Goal: Transaction & Acquisition: Obtain resource

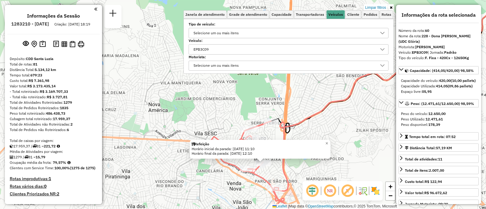
select select "**********"
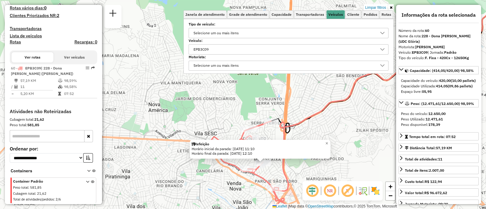
click at [287, 42] on label "Veículo:" at bounding box center [289, 40] width 200 height 5
click at [278, 46] on div "EPB3C09" at bounding box center [283, 50] width 185 height 10
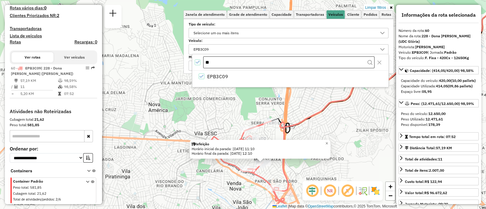
type input "*"
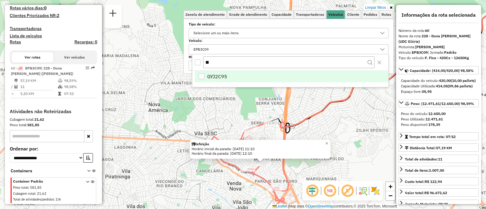
type input "**"
click at [252, 73] on li "GYJ2C95" at bounding box center [292, 77] width 194 height 12
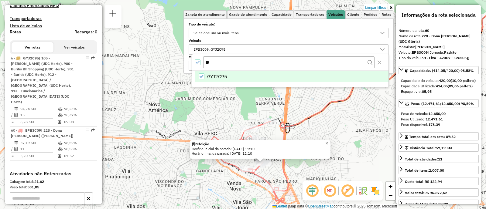
click at [285, 113] on div "Refeição Horário inicial da parada: 26/09/2025 11:10 Horário final da parada: 2…" at bounding box center [243, 104] width 486 height 209
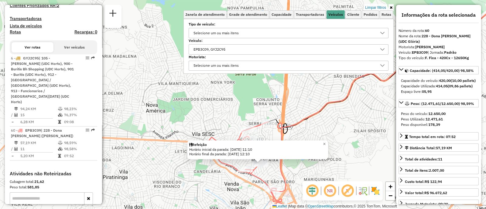
click at [296, 114] on div "Refeição Horário inicial da parada: 26/09/2025 11:10 Horário final da parada: 2…" at bounding box center [243, 104] width 486 height 209
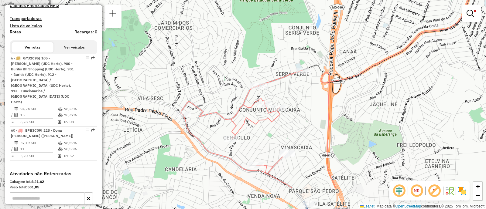
drag, startPoint x: 301, startPoint y: 131, endPoint x: 344, endPoint y: 97, distance: 54.7
click at [344, 97] on div "Limpar filtros Janela de atendimento Grade de atendimento Capacidade Transporta…" at bounding box center [243, 104] width 486 height 209
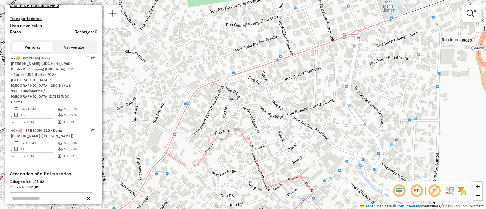
drag, startPoint x: 296, startPoint y: 66, endPoint x: 270, endPoint y: 93, distance: 37.4
click at [270, 93] on div "Limpar filtros Janela de atendimento Grade de atendimento Capacidade Transporta…" at bounding box center [243, 104] width 486 height 209
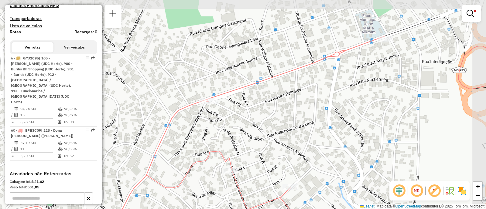
click at [270, 93] on div "Limpar filtros Janela de atendimento Grade de atendimento Capacidade Transporta…" at bounding box center [243, 104] width 486 height 209
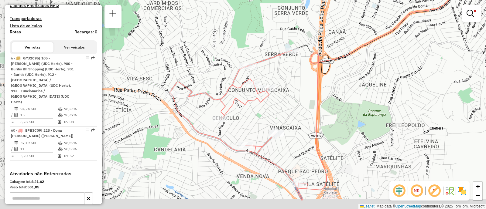
drag, startPoint x: 226, startPoint y: 91, endPoint x: 270, endPoint y: 64, distance: 51.8
click at [270, 64] on div "Limpar filtros Janela de atendimento Grade de atendimento Capacidade Transporta…" at bounding box center [243, 104] width 486 height 209
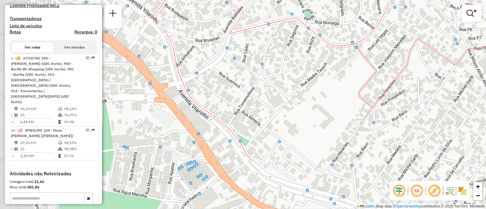
drag, startPoint x: 167, startPoint y: 107, endPoint x: 265, endPoint y: 14, distance: 134.5
click at [265, 14] on div "Limpar filtros Janela de atendimento Grade de atendimento Capacidade Transporta…" at bounding box center [243, 104] width 486 height 209
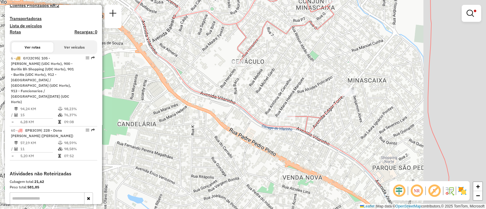
drag, startPoint x: 286, startPoint y: 136, endPoint x: 243, endPoint y: 107, distance: 52.2
click at [238, 105] on icon at bounding box center [258, 60] width 246 height 251
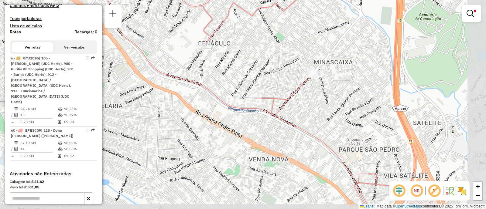
drag, startPoint x: 372, startPoint y: 156, endPoint x: 351, endPoint y: 149, distance: 22.2
click at [352, 150] on div "Limpar filtros Janela de atendimento Grade de atendimento Capacidade Transporta…" at bounding box center [243, 104] width 486 height 209
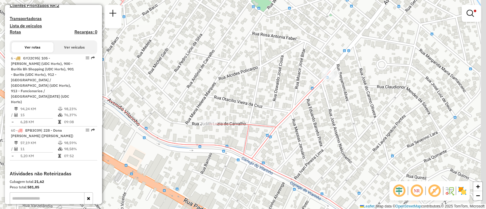
drag, startPoint x: 344, startPoint y: 90, endPoint x: 301, endPoint y: 137, distance: 63.4
click at [301, 137] on div "Limpar filtros Janela de atendimento Grade de atendimento Capacidade Transporta…" at bounding box center [243, 104] width 486 height 209
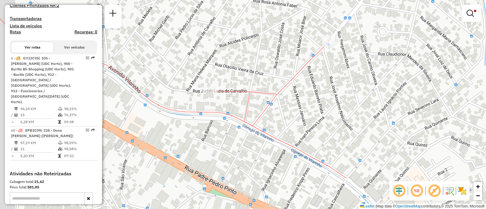
drag, startPoint x: 369, startPoint y: 80, endPoint x: 379, endPoint y: 66, distance: 17.3
click at [379, 66] on div "Limpar filtros Janela de atendimento Grade de atendimento Capacidade Transporta…" at bounding box center [243, 104] width 486 height 209
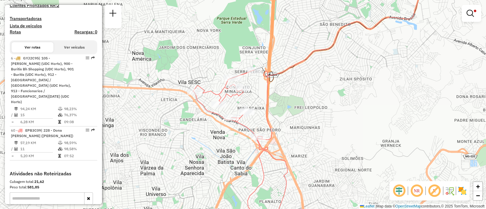
drag, startPoint x: 266, startPoint y: 69, endPoint x: 265, endPoint y: 103, distance: 34.3
click at [271, 105] on icon at bounding box center [397, 65] width 278 height 149
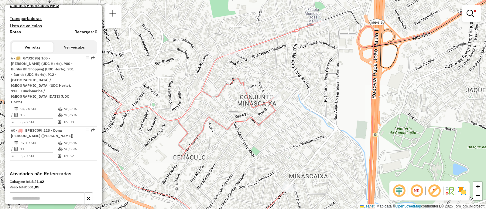
drag, startPoint x: 226, startPoint y: 134, endPoint x: 261, endPoint y: 127, distance: 36.0
click at [261, 127] on icon at bounding box center [198, 121] width 245 height 201
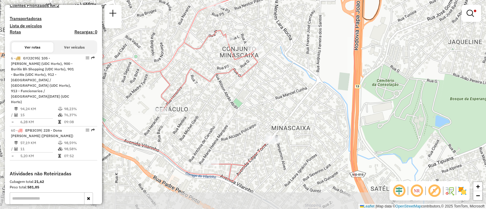
drag, startPoint x: 162, startPoint y: 192, endPoint x: 143, endPoint y: 148, distance: 48.3
click at [143, 148] on icon at bounding box center [180, 77] width 245 height 209
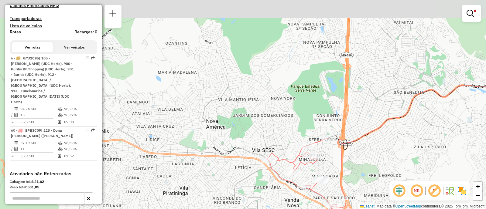
drag, startPoint x: 375, startPoint y: 67, endPoint x: 344, endPoint y: 160, distance: 98.5
click at [344, 160] on icon at bounding box center [412, 139] width 160 height 138
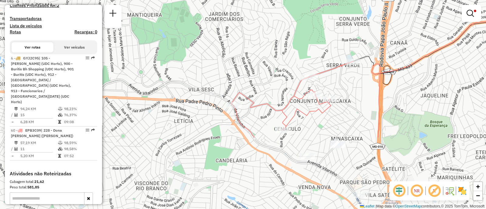
drag, startPoint x: 288, startPoint y: 114, endPoint x: 283, endPoint y: 21, distance: 93.4
click at [283, 21] on div "Limpar filtros Janela de atendimento Grade de atendimento Capacidade Transporta…" at bounding box center [243, 104] width 486 height 209
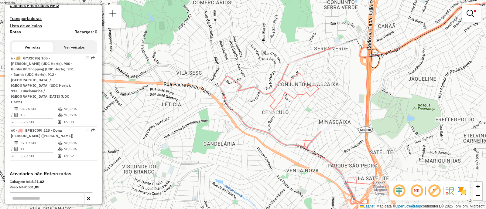
drag, startPoint x: 363, startPoint y: 126, endPoint x: 355, endPoint y: 117, distance: 11.7
click at [355, 117] on div "Limpar filtros Janela de atendimento Grade de atendimento Capacidade Transporta…" at bounding box center [243, 104] width 486 height 209
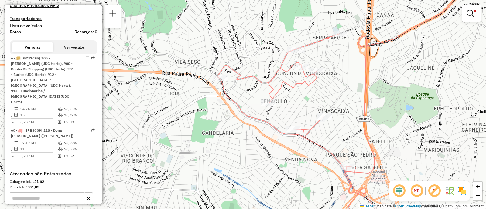
drag, startPoint x: 355, startPoint y: 117, endPoint x: 355, endPoint y: 138, distance: 21.0
click at [355, 138] on div "Limpar filtros Janela de atendimento Grade de atendimento Capacidade Transporta…" at bounding box center [243, 104] width 486 height 209
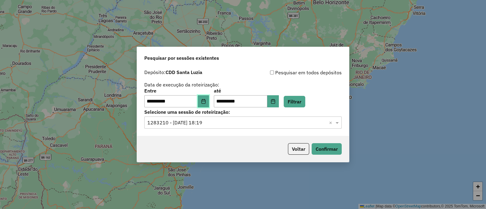
click at [209, 103] on button "Choose Date" at bounding box center [204, 101] width 12 height 12
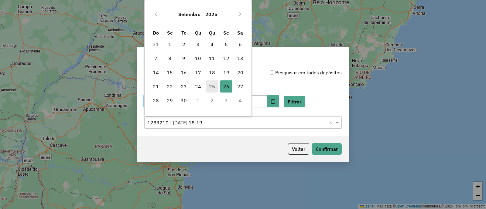
click at [214, 85] on span "25" at bounding box center [212, 86] width 12 height 12
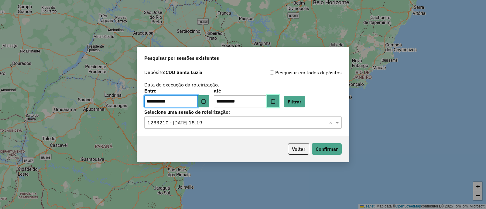
click at [275, 102] on icon "Choose Date" at bounding box center [273, 101] width 5 height 5
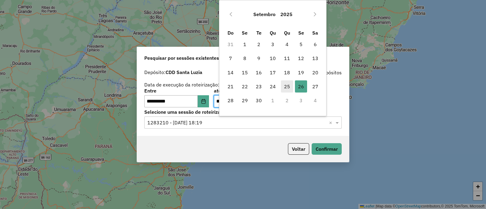
click at [285, 86] on span "25" at bounding box center [287, 86] width 12 height 12
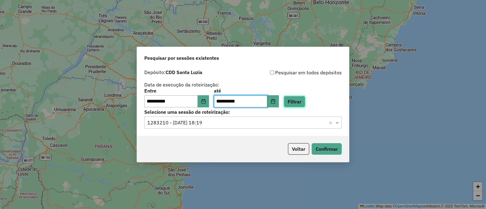
click at [305, 103] on button "Filtrar" at bounding box center [295, 102] width 22 height 12
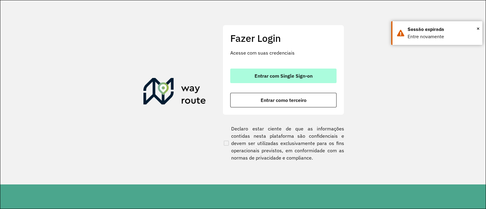
click at [258, 70] on button "Entrar com Single Sign-on" at bounding box center [283, 76] width 106 height 15
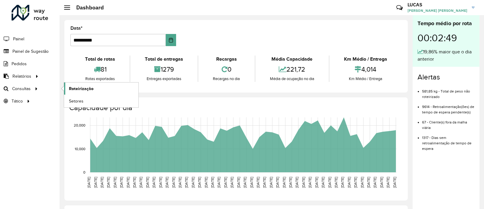
click at [77, 88] on span "Roteirização" at bounding box center [81, 89] width 25 height 6
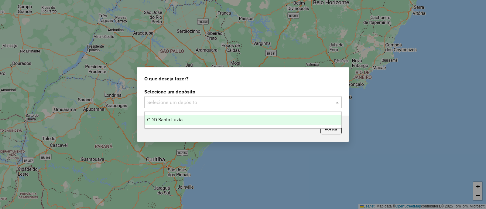
click at [192, 99] on input "text" at bounding box center [236, 102] width 179 height 7
click at [182, 115] on div "CDD Santa Luzia" at bounding box center [243, 120] width 197 height 10
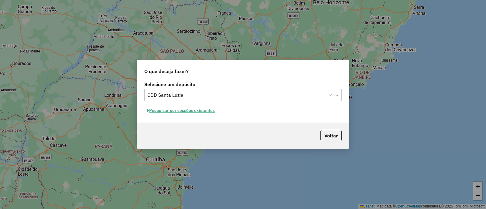
click at [168, 110] on button "Pesquisar por sessões existentes" at bounding box center [180, 110] width 73 height 9
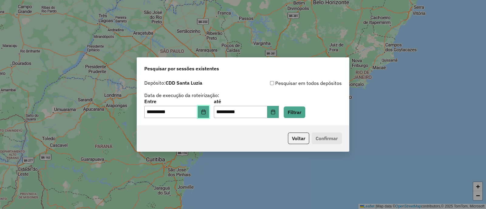
click at [209, 116] on button "Choose Date" at bounding box center [204, 112] width 12 height 12
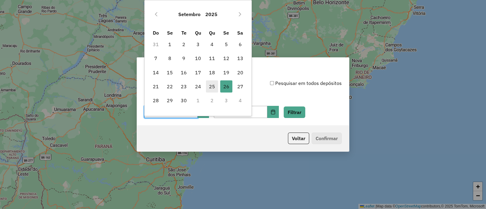
click at [215, 83] on span "25" at bounding box center [212, 86] width 12 height 12
type input "**********"
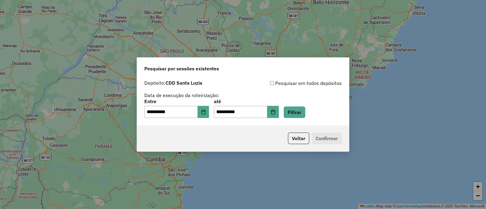
click at [214, 85] on div "Depósito: CDD Santa Luzia" at bounding box center [193, 83] width 99 height 7
click at [267, 108] on input "**********" at bounding box center [240, 112] width 53 height 12
click at [275, 111] on icon "Choose Date" at bounding box center [273, 112] width 5 height 5
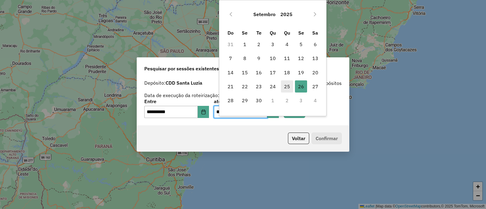
click at [285, 87] on span "25" at bounding box center [287, 86] width 12 height 12
type input "**********"
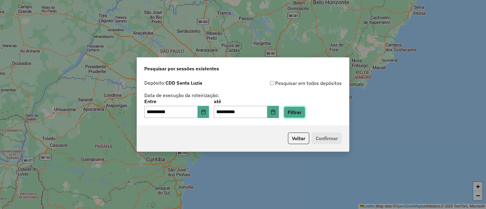
click at [305, 113] on button "Filtrar" at bounding box center [295, 113] width 22 height 12
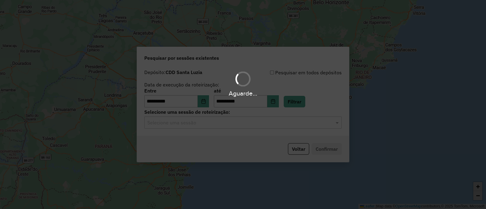
click at [217, 121] on hb-app "**********" at bounding box center [243, 104] width 486 height 209
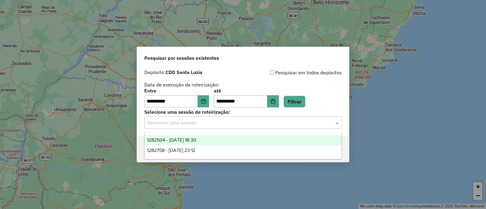
click at [217, 121] on input "text" at bounding box center [236, 122] width 179 height 7
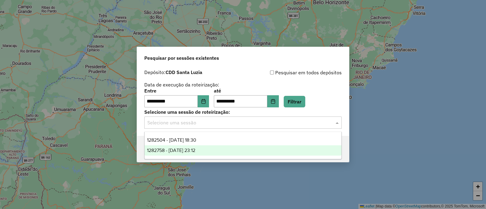
click at [195, 149] on span "1282758 - 25/09/2025 23:12" at bounding box center [171, 150] width 48 height 5
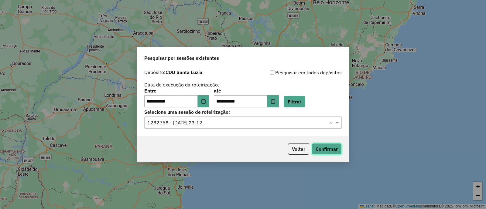
click at [330, 146] on button "Confirmar" at bounding box center [327, 149] width 30 height 12
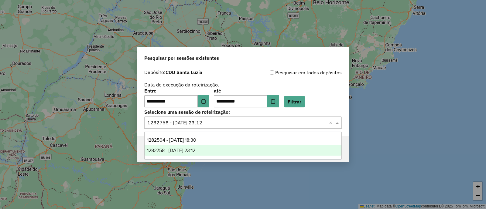
click at [205, 121] on input "text" at bounding box center [236, 122] width 179 height 7
click at [211, 133] on ng-dropdown-panel "1282504 - 25/09/2025 18:30 1282758 - 25/09/2025 23:12" at bounding box center [242, 146] width 197 height 28
click at [196, 138] on span "1282504 - 25/09/2025 18:30" at bounding box center [171, 140] width 49 height 5
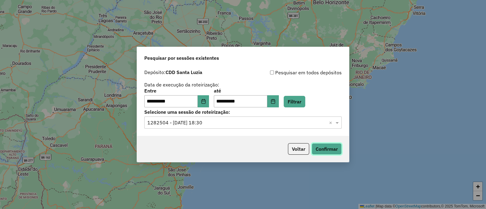
click at [319, 149] on button "Confirmar" at bounding box center [327, 149] width 30 height 12
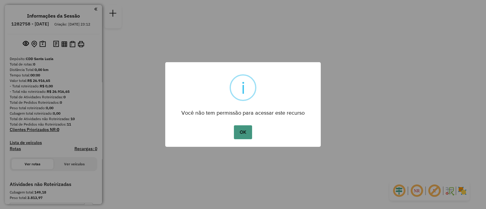
click at [249, 133] on button "OK" at bounding box center [243, 132] width 18 height 14
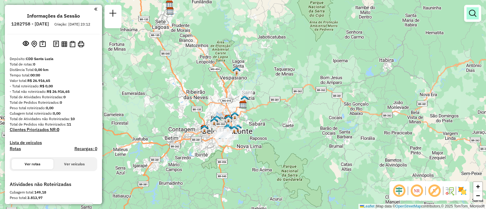
click at [473, 17] on link at bounding box center [473, 13] width 12 height 12
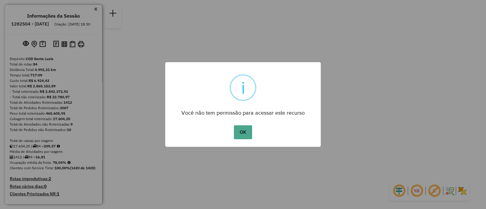
click at [234, 125] on button "OK" at bounding box center [243, 132] width 18 height 14
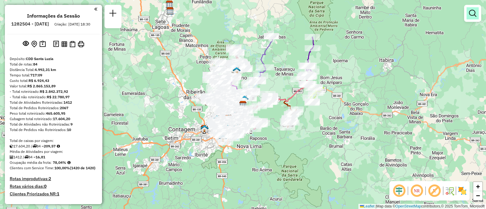
click at [472, 18] on link at bounding box center [473, 13] width 12 height 12
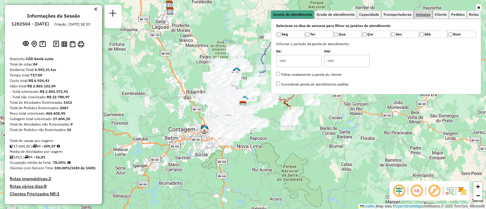
click at [426, 16] on span "Veículos" at bounding box center [423, 15] width 15 height 4
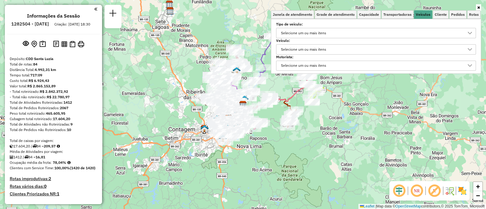
click at [284, 48] on div "Selecione um ou mais itens" at bounding box center [304, 50] width 50 height 10
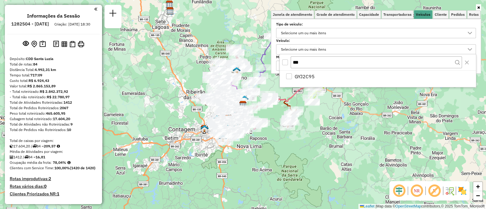
type input "***"
click at [312, 83] on div "GYJ2C95" at bounding box center [378, 79] width 196 height 16
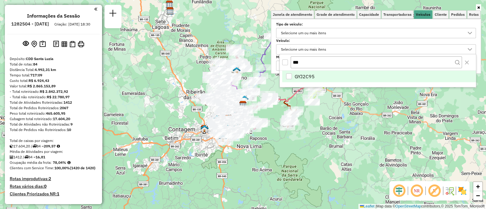
click at [307, 76] on span "GYJ2C95" at bounding box center [305, 76] width 20 height 7
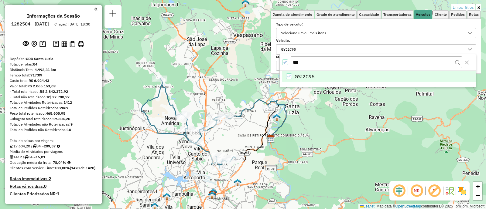
click at [321, 146] on div "Limpar filtros Janela de atendimento Grade de atendimento Capacidade Transporta…" at bounding box center [243, 104] width 486 height 209
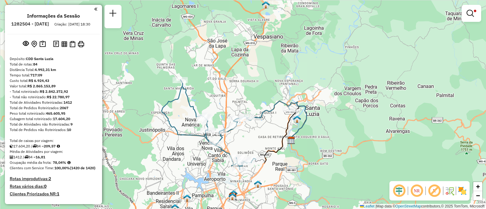
drag, startPoint x: 288, startPoint y: 163, endPoint x: 295, endPoint y: 164, distance: 7.1
click at [295, 164] on div "Limpar filtros Janela de atendimento Grade de atendimento Capacidade Transporta…" at bounding box center [243, 104] width 486 height 209
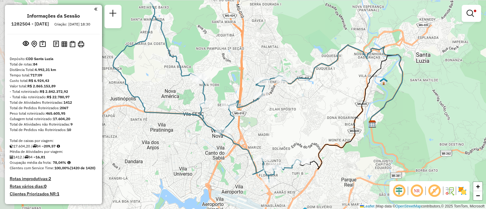
drag, startPoint x: 301, startPoint y: 167, endPoint x: 380, endPoint y: 187, distance: 81.8
click at [380, 187] on div "Limpar filtros Janela de atendimento Grade de atendimento Capacidade Transporta…" at bounding box center [243, 104] width 486 height 209
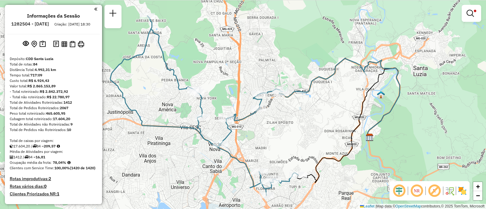
click at [381, 187] on div "Limpar filtros Janela de atendimento Grade de atendimento Capacidade Transporta…" at bounding box center [243, 104] width 486 height 209
click at [427, 203] on div "Limpar filtros Janela de atendimento Grade de atendimento Capacidade Transporta…" at bounding box center [243, 104] width 486 height 209
click at [352, 90] on div "Limpar filtros Janela de atendimento Grade de atendimento Capacidade Transporta…" at bounding box center [243, 104] width 486 height 209
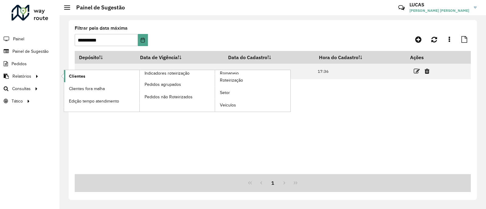
click at [82, 77] on span "Clientes" at bounding box center [77, 76] width 16 height 6
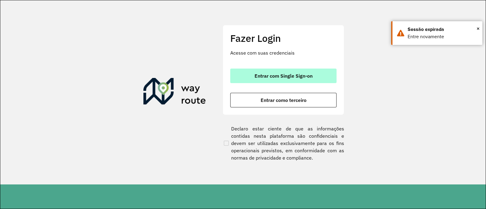
click at [298, 73] on span "Entrar com Single Sign-on" at bounding box center [284, 75] width 58 height 5
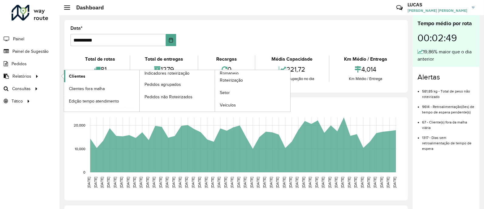
click at [82, 73] on span "Clientes" at bounding box center [77, 76] width 16 height 6
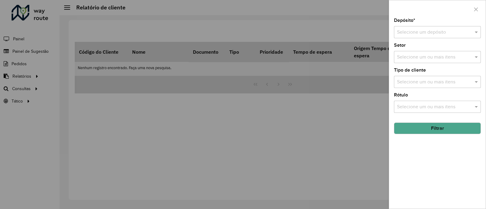
click at [421, 35] on input "text" at bounding box center [431, 32] width 69 height 7
click at [415, 46] on div "CDD Santa Luzia" at bounding box center [437, 50] width 86 height 10
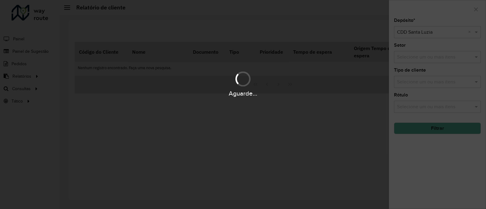
click at [428, 118] on div "Aguarde..." at bounding box center [243, 104] width 486 height 209
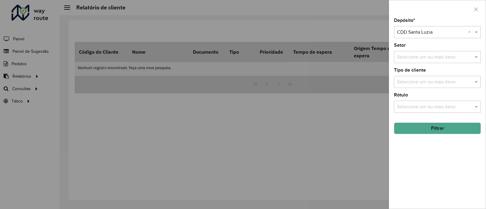
click at [429, 130] on button "Filtrar" at bounding box center [437, 129] width 87 height 12
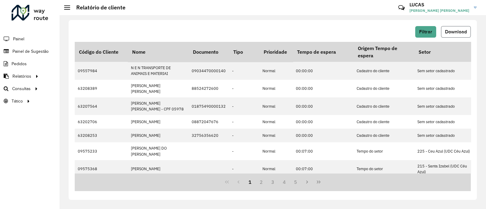
click at [452, 31] on span "Download" at bounding box center [456, 31] width 22 height 5
